Goal: Transaction & Acquisition: Purchase product/service

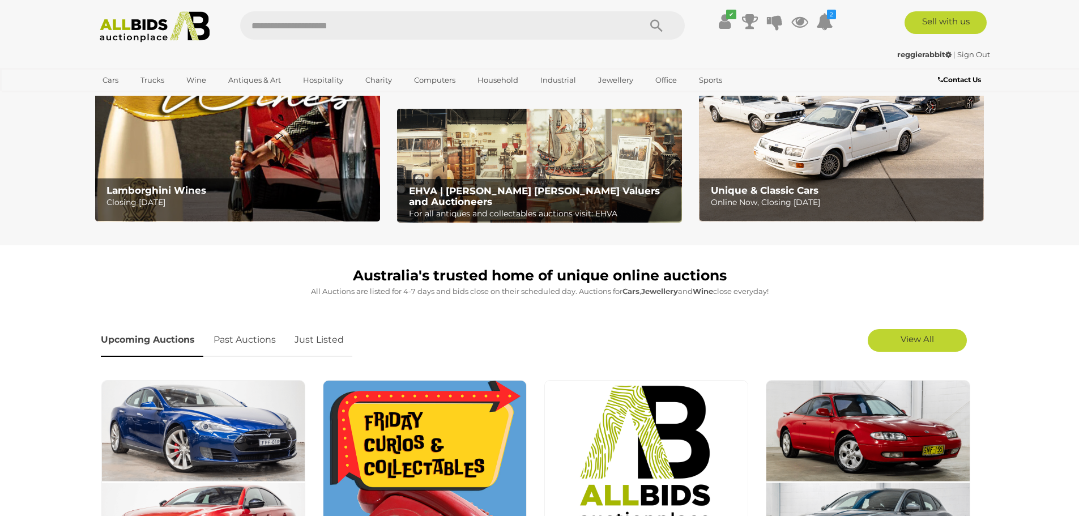
scroll to position [113, 0]
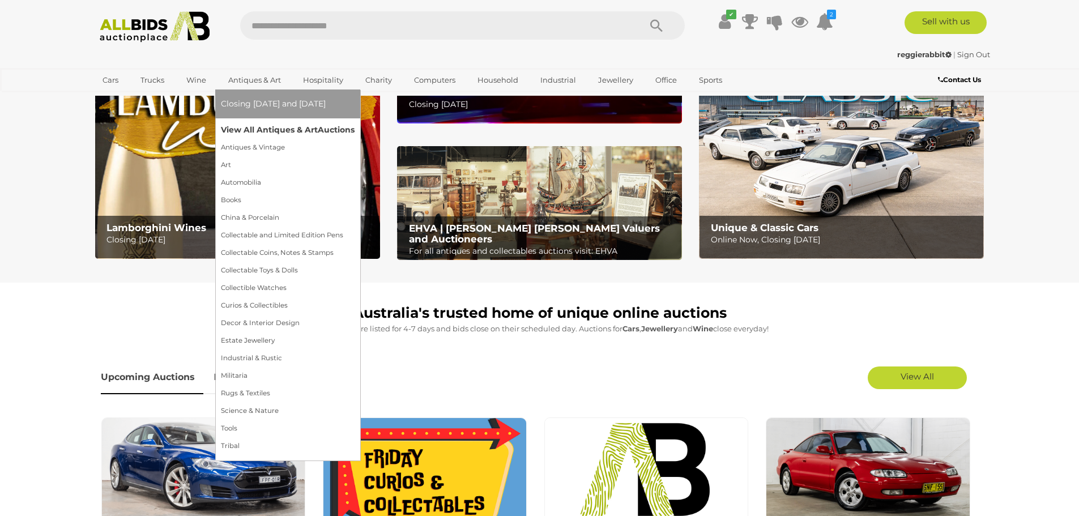
click at [268, 127] on link "View All Antiques & Art Auctions" at bounding box center [288, 130] width 134 height 18
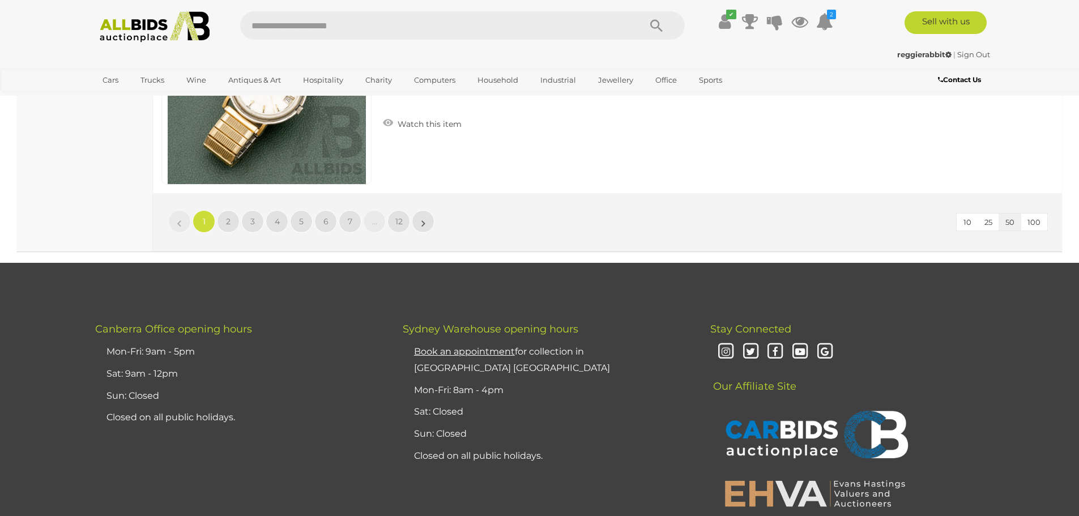
scroll to position [11044, 0]
click at [230, 221] on span "2" at bounding box center [228, 221] width 5 height 10
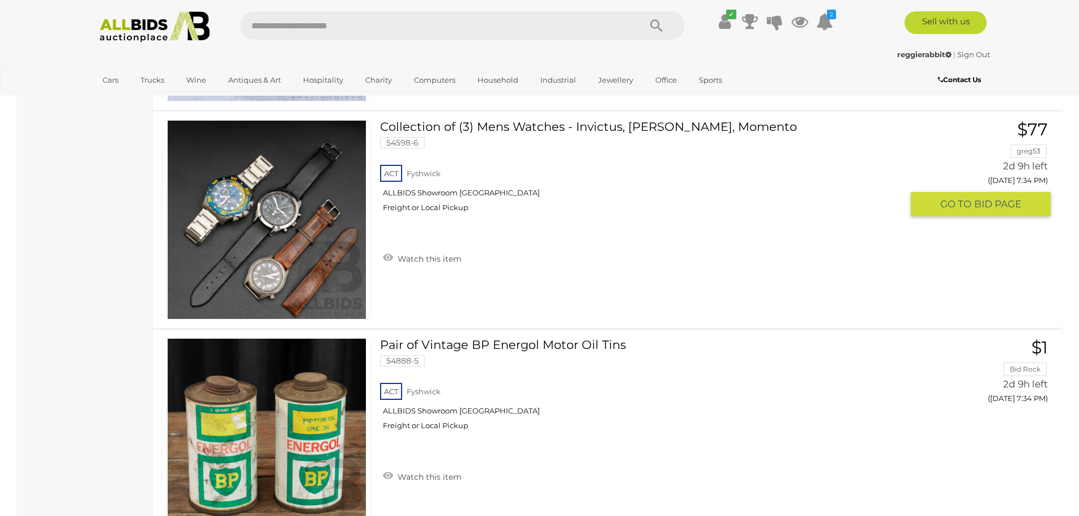
scroll to position [8546, 0]
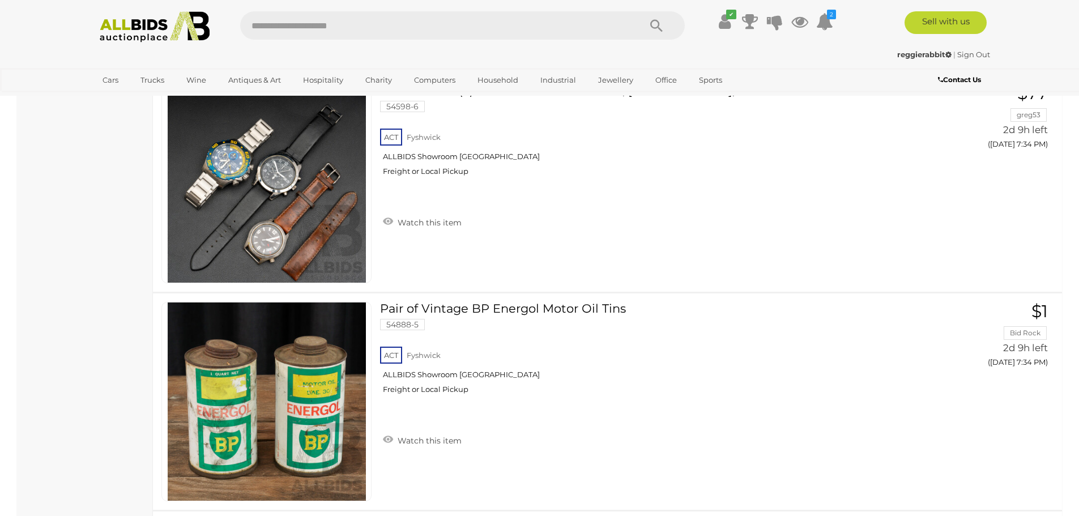
scroll to position [221, 0]
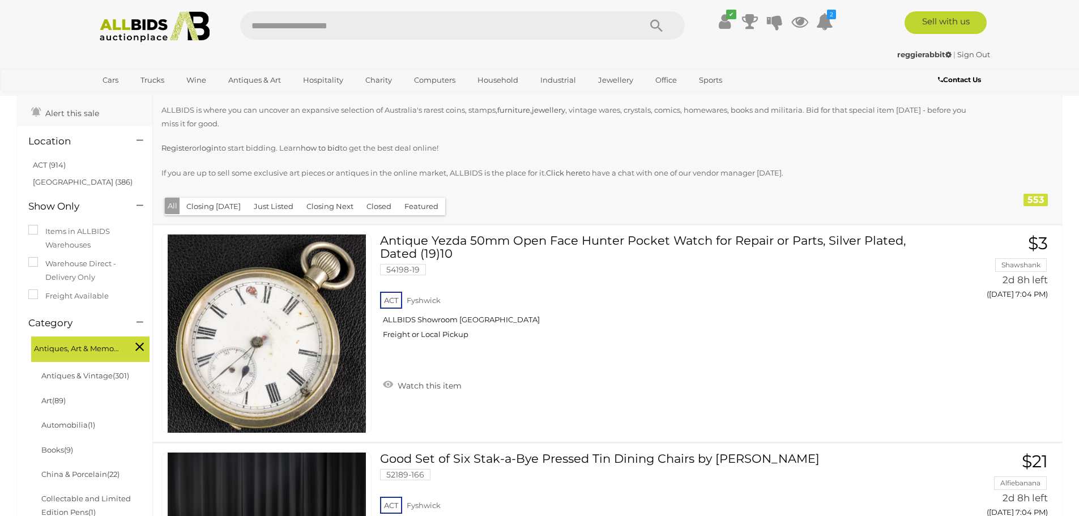
scroll to position [113, 0]
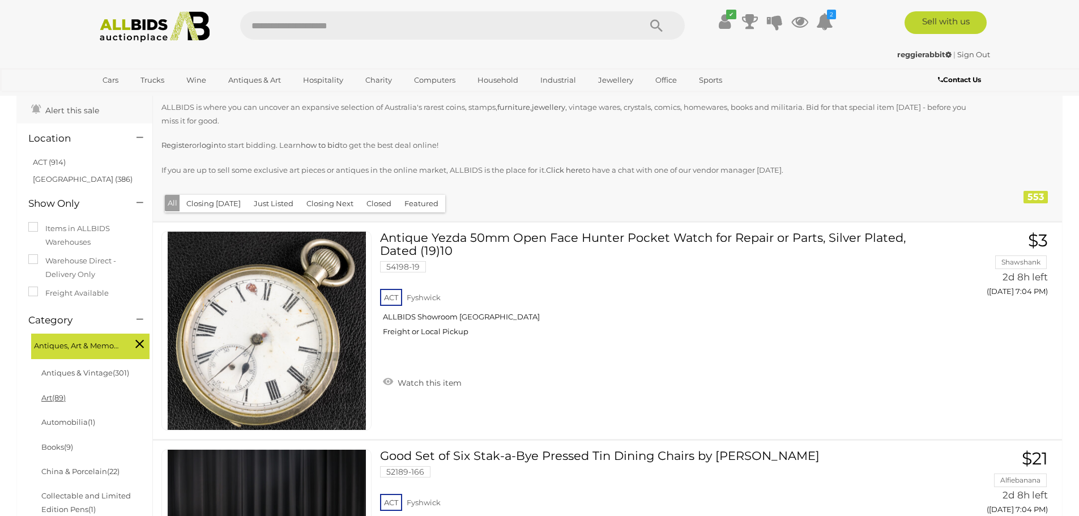
click at [50, 393] on link "Art (89)" at bounding box center [53, 397] width 24 height 9
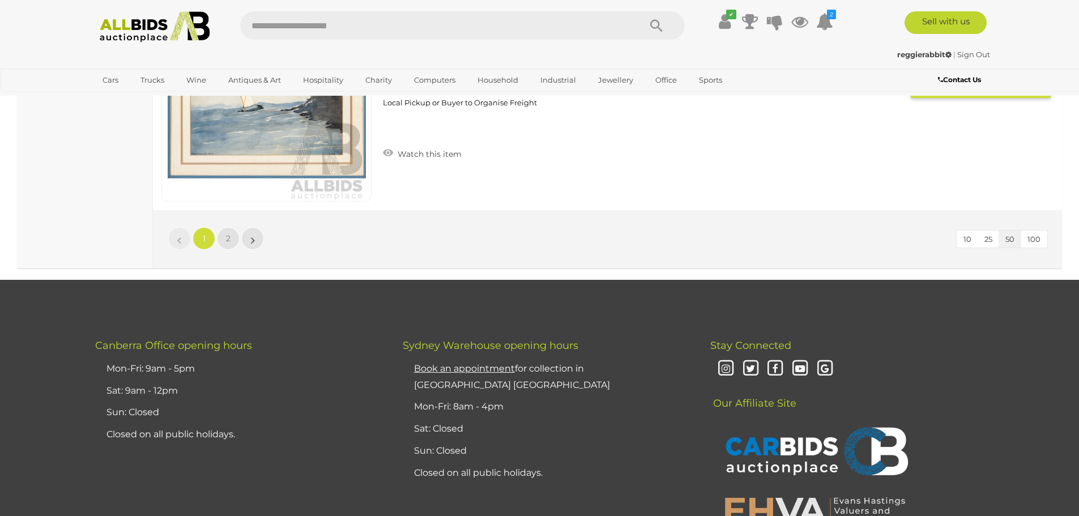
scroll to position [10987, 0]
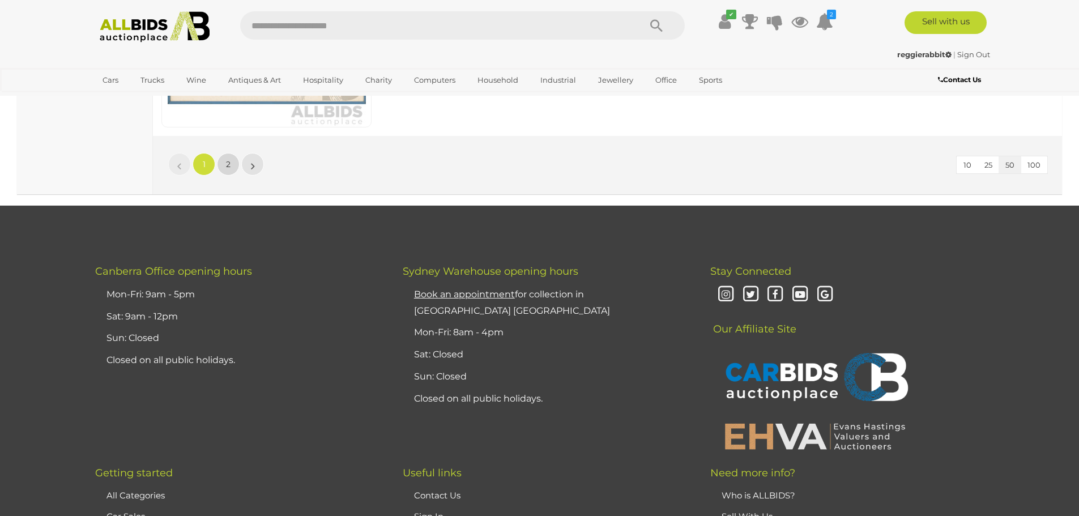
click at [225, 165] on link "2" at bounding box center [228, 164] width 23 height 23
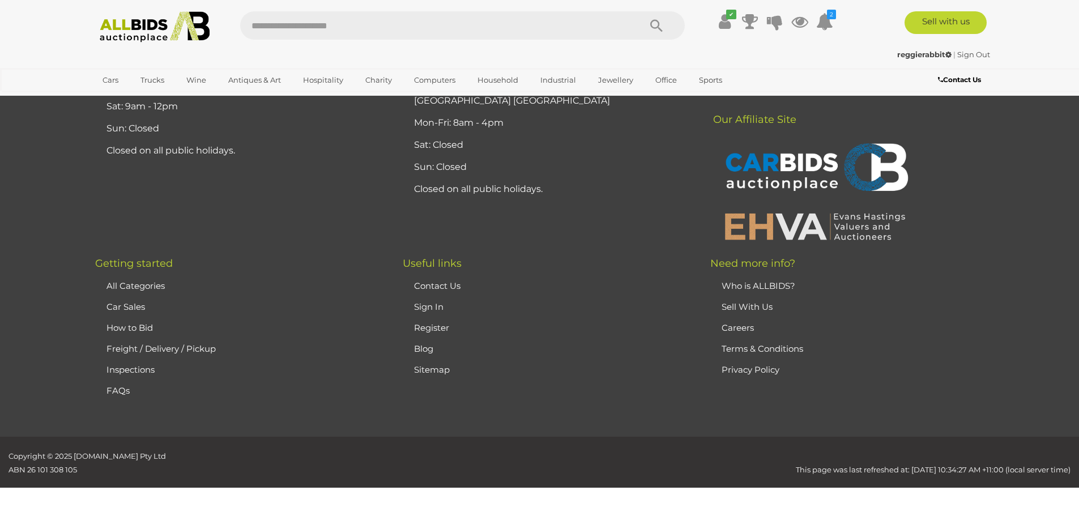
scroll to position [108, 0]
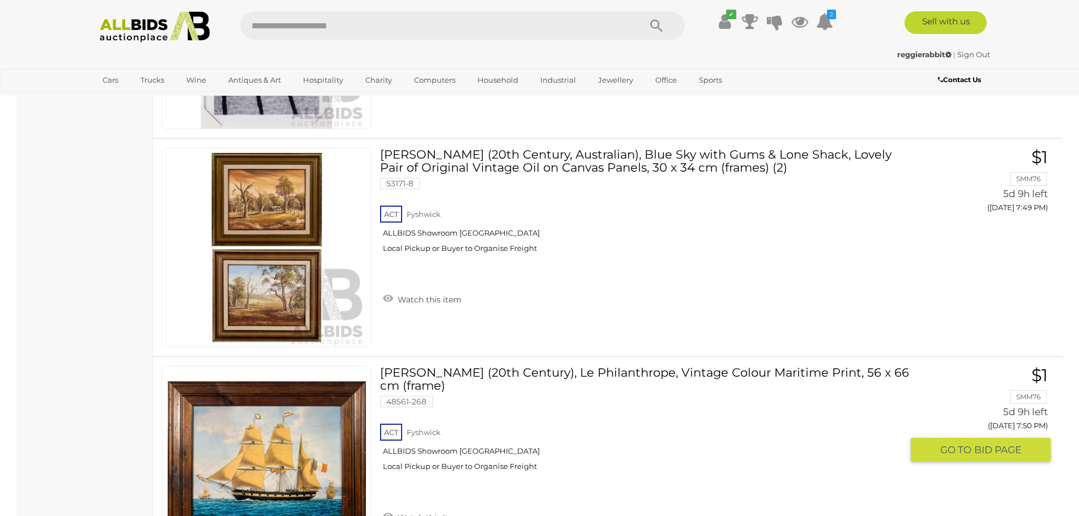
scroll to position [7244, 0]
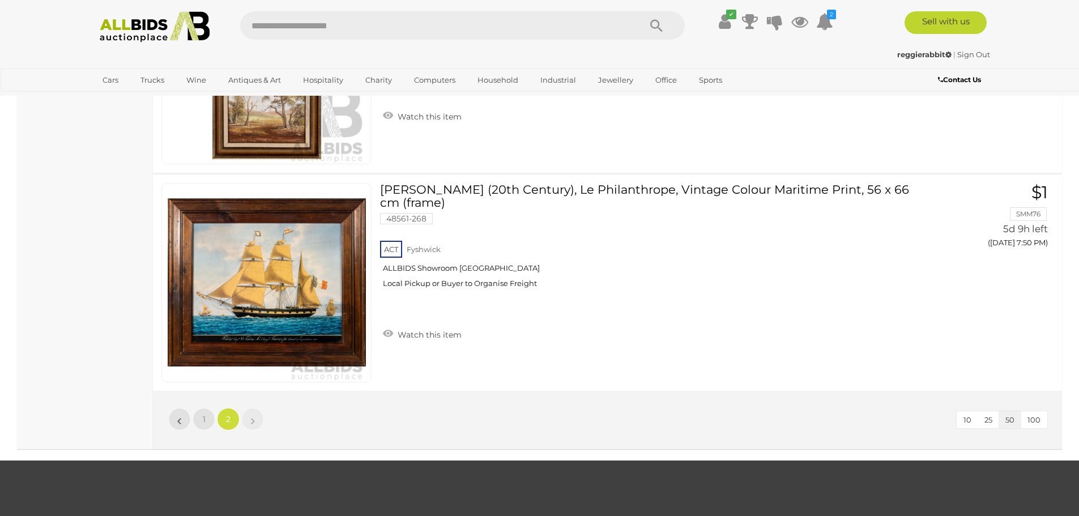
click at [254, 420] on li "»" at bounding box center [253, 419] width 22 height 23
